Goal: Transaction & Acquisition: Purchase product/service

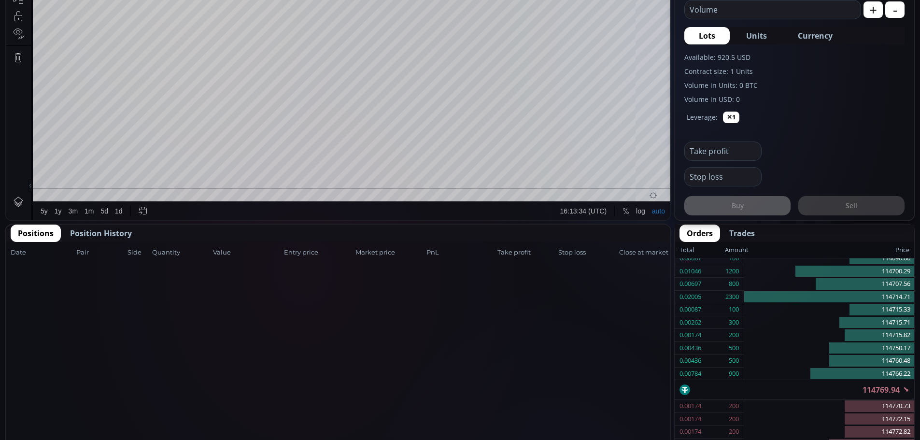
scroll to position [386, 0]
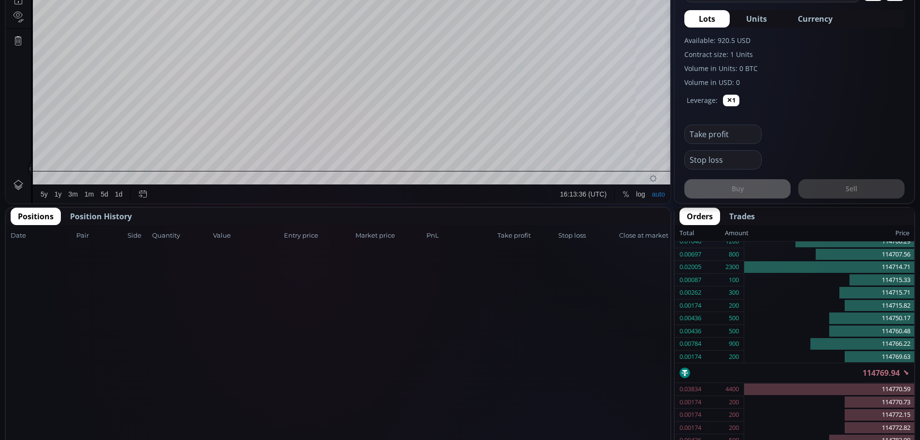
click at [88, 217] on span "Position History" at bounding box center [101, 217] width 62 height 12
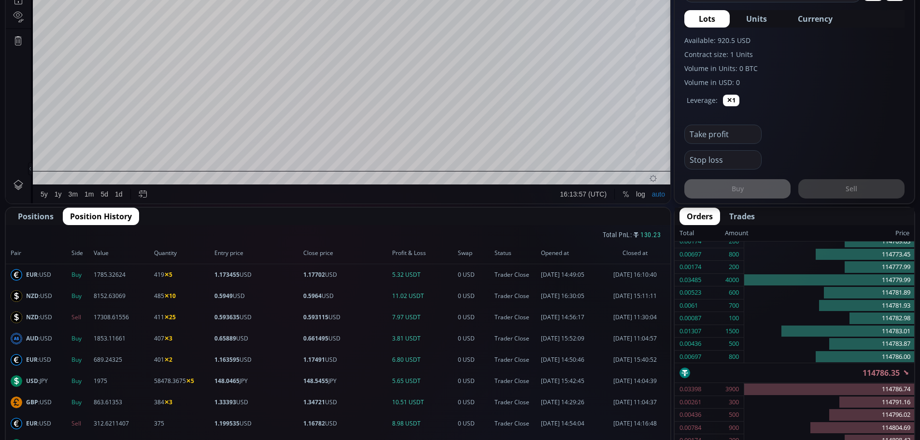
click at [35, 216] on span "Positions" at bounding box center [36, 217] width 36 height 12
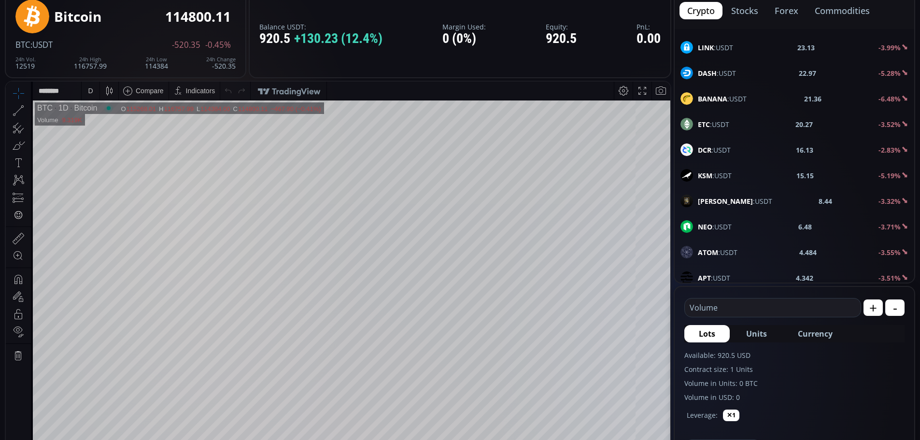
scroll to position [48, 0]
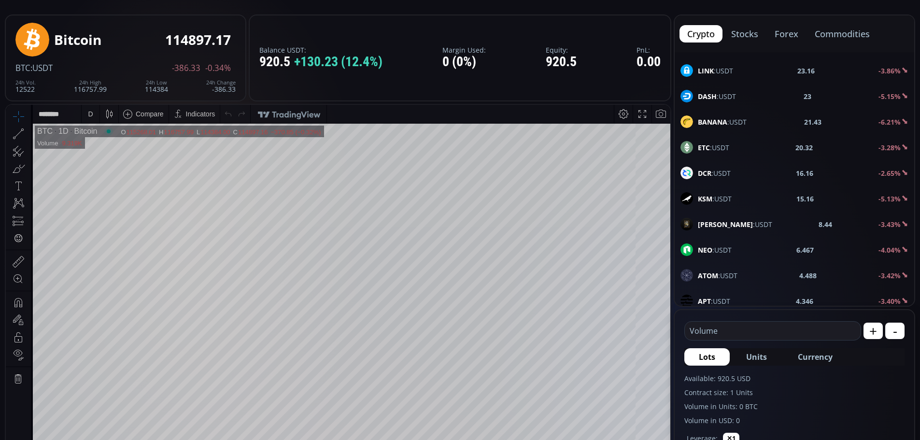
click at [783, 33] on button "forex" at bounding box center [786, 33] width 39 height 17
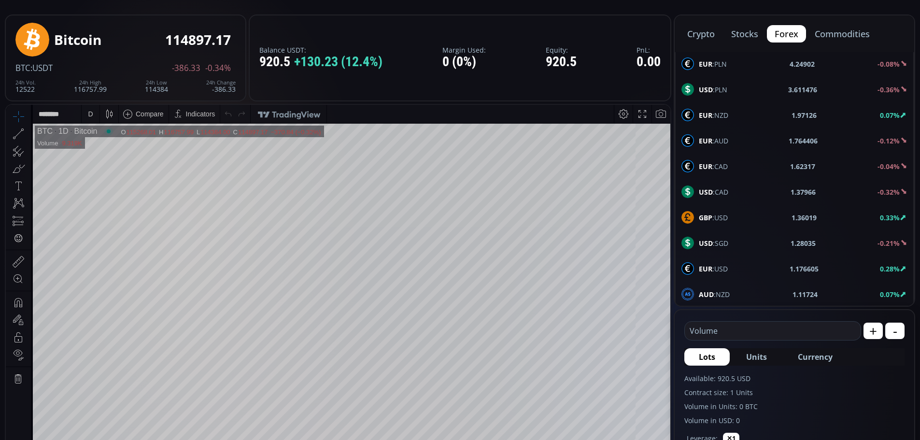
scroll to position [435, 0]
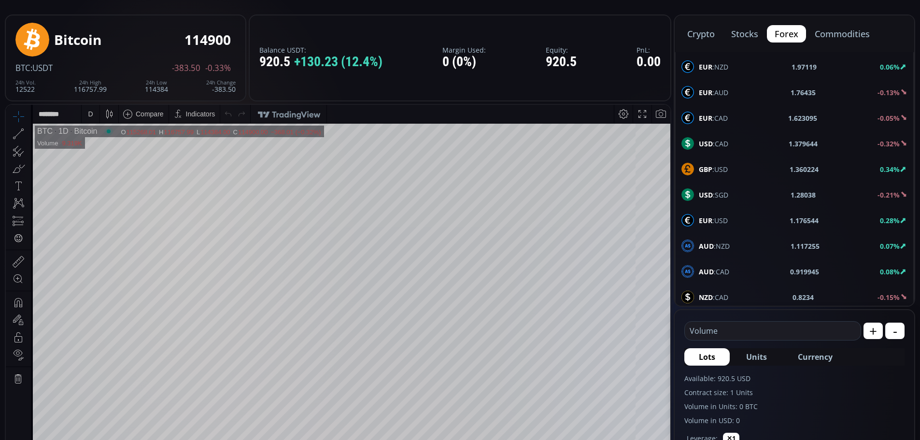
click at [713, 220] on span "EUR :USD" at bounding box center [713, 220] width 29 height 10
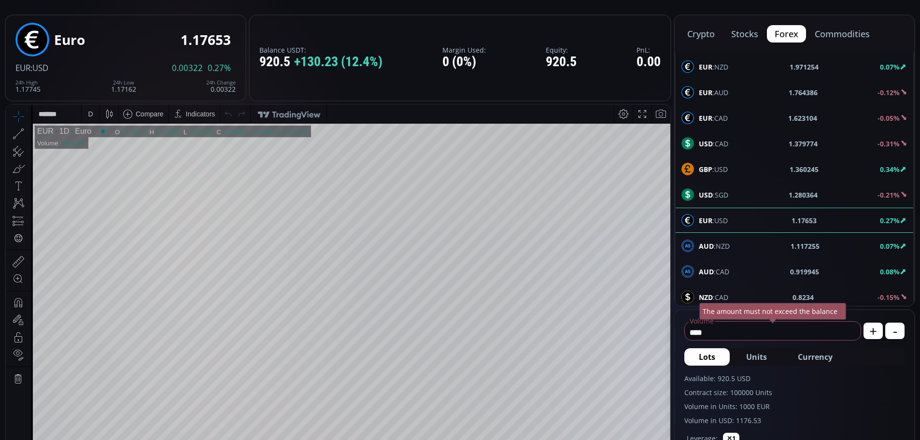
scroll to position [97, 0]
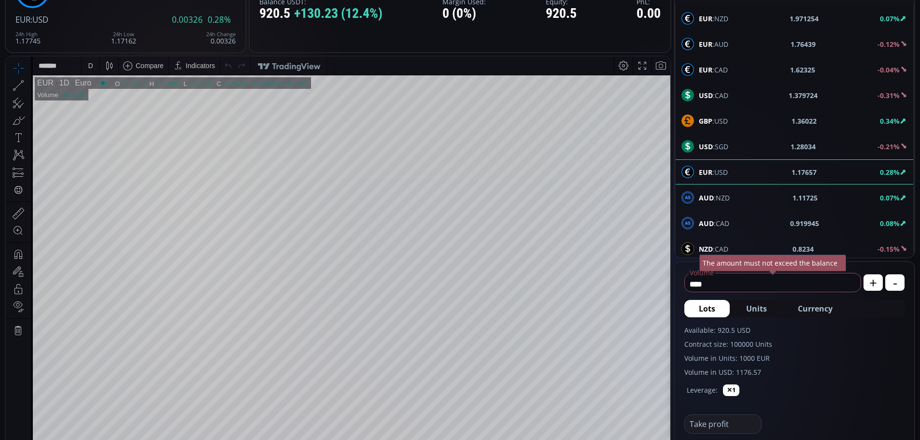
click at [711, 283] on input "****" at bounding box center [770, 283] width 171 height 15
type input "*"
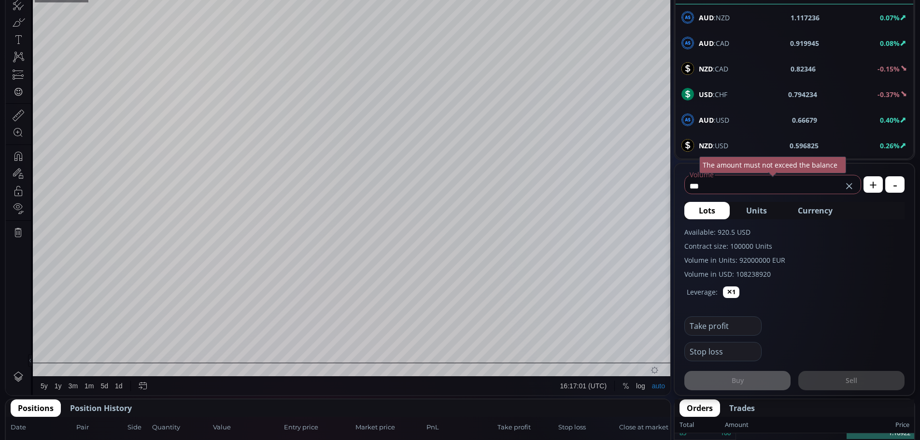
scroll to position [193, 0]
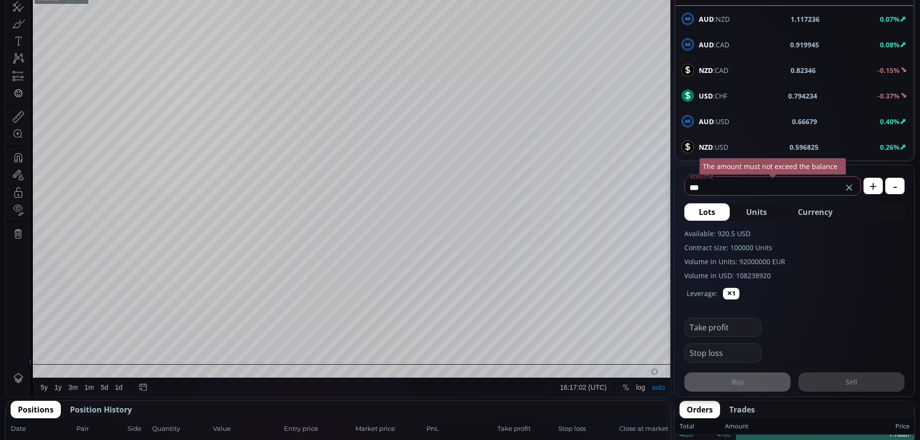
click at [850, 187] on use at bounding box center [849, 188] width 6 height 6
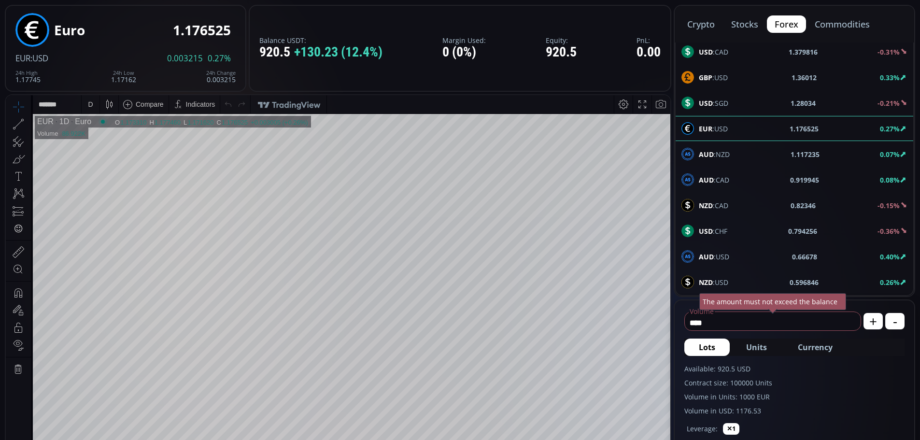
scroll to position [48, 0]
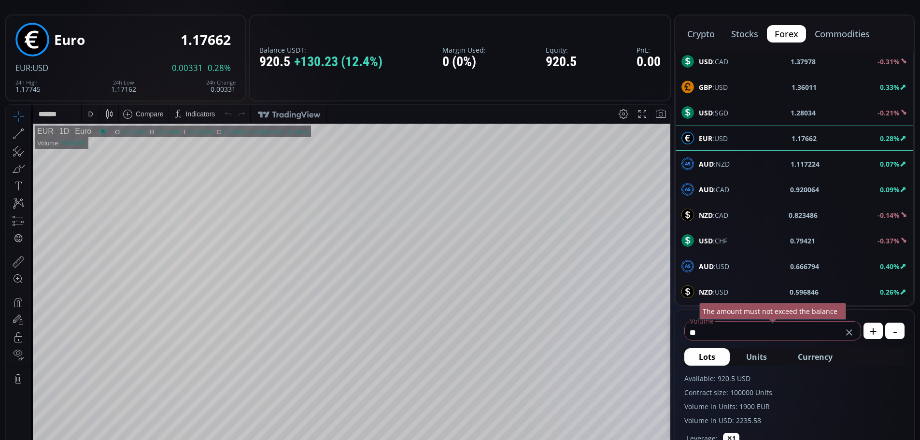
type input "*"
click at [877, 351] on div "Lots Units Currency" at bounding box center [794, 356] width 220 height 17
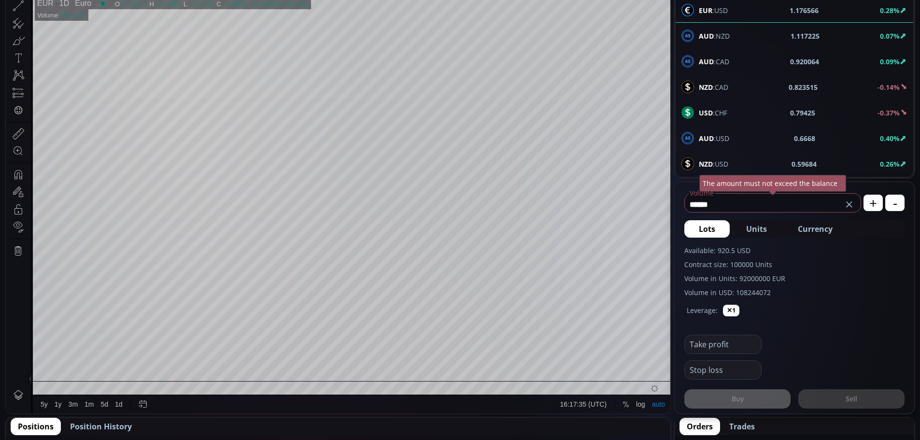
scroll to position [193, 0]
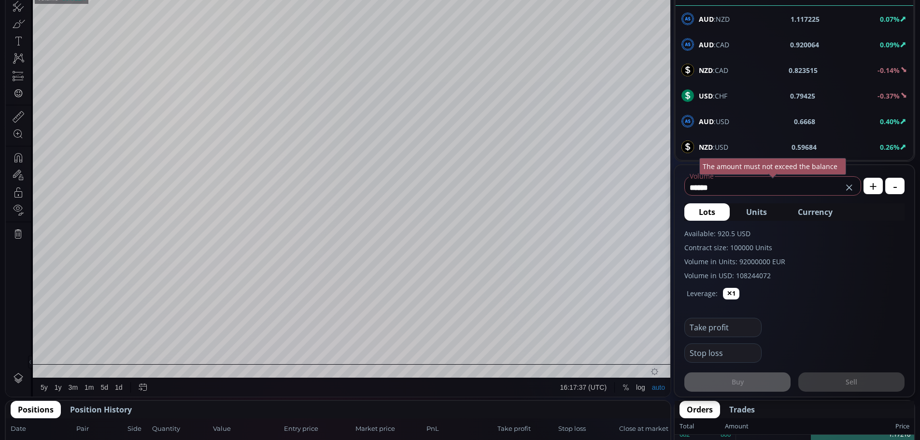
click at [854, 381] on div "Buy Sell" at bounding box center [794, 377] width 220 height 29
click at [727, 186] on input "******" at bounding box center [763, 187] width 157 height 15
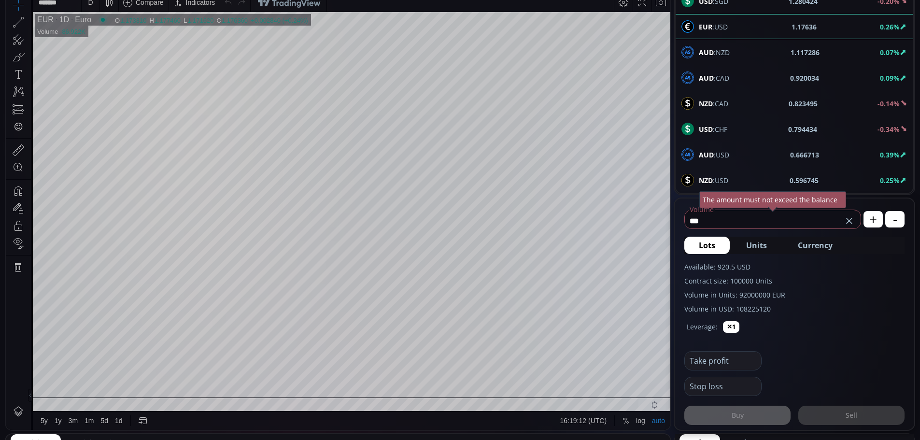
scroll to position [0, 0]
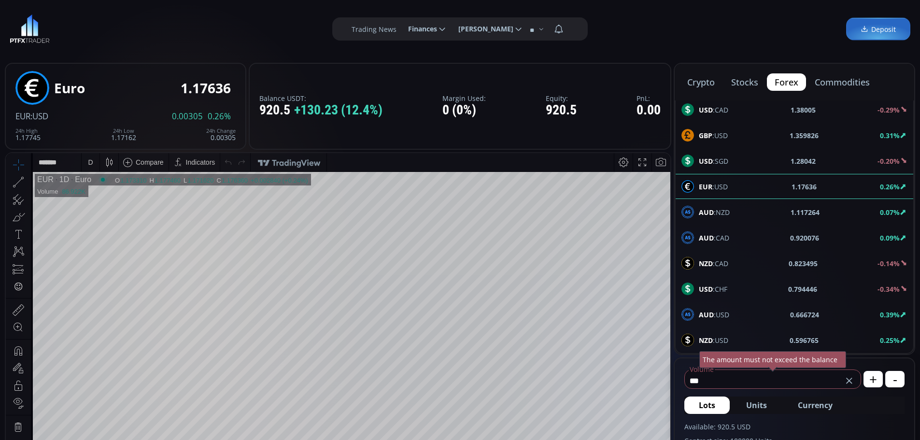
click at [425, 29] on span "Finances" at bounding box center [419, 28] width 36 height 19
click at [400, 29] on input "********" at bounding box center [400, 29] width 0 height 10
click at [647, 30] on div "**********" at bounding box center [460, 29] width 920 height 58
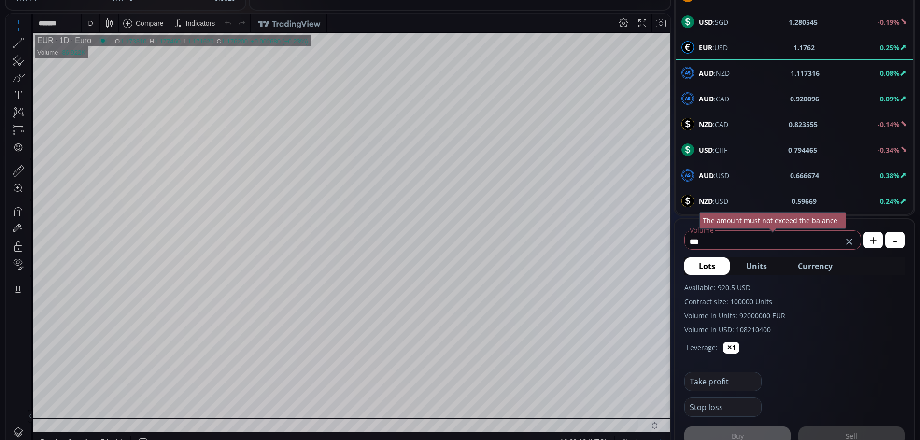
scroll to position [145, 0]
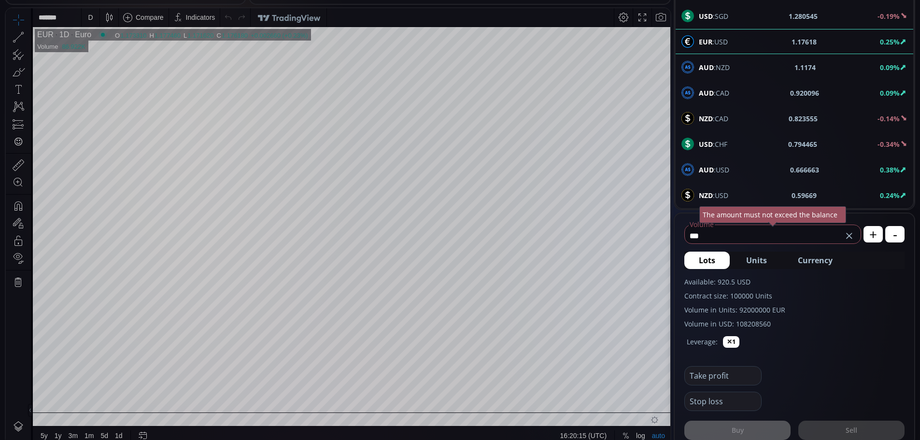
click at [848, 234] on use at bounding box center [849, 236] width 6 height 6
click at [816, 261] on span "Currency" at bounding box center [815, 261] width 35 height 12
click at [848, 238] on icon at bounding box center [849, 236] width 10 height 10
type input "*"
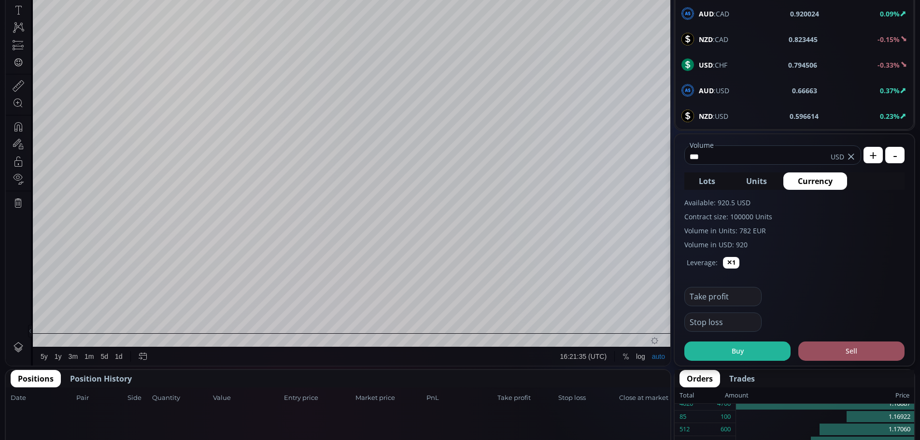
scroll to position [242, 0]
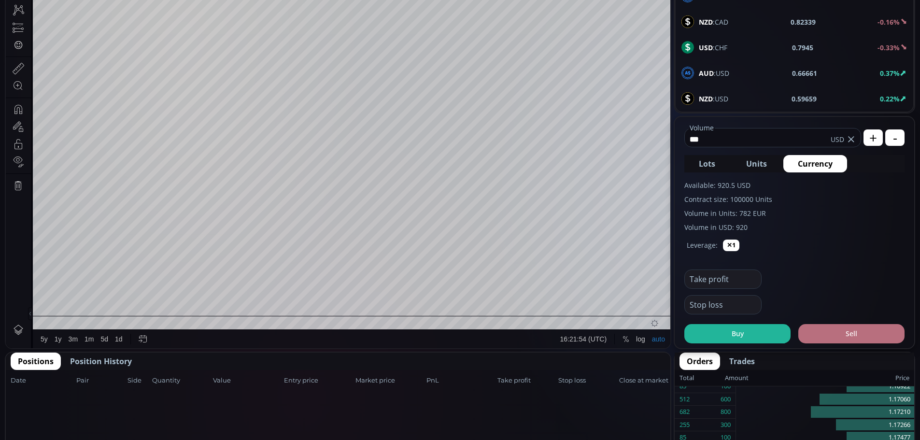
type input "***"
click at [850, 332] on button "Sell" at bounding box center [852, 333] width 106 height 19
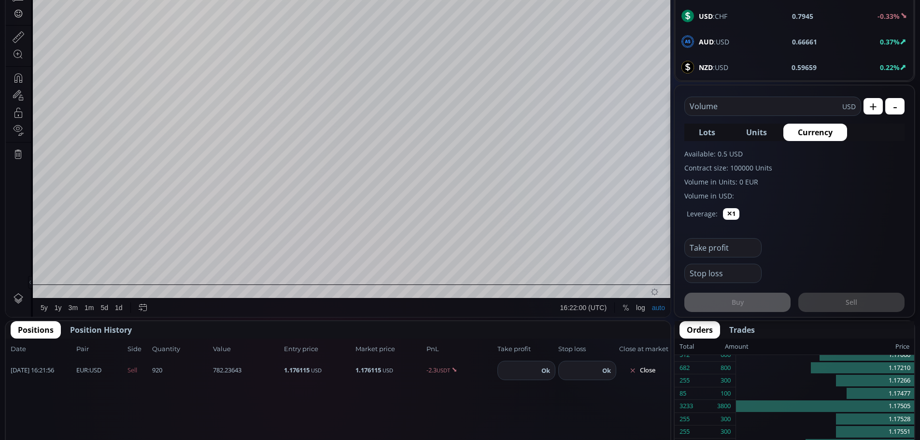
scroll to position [290, 0]
